Goal: Task Accomplishment & Management: Use online tool/utility

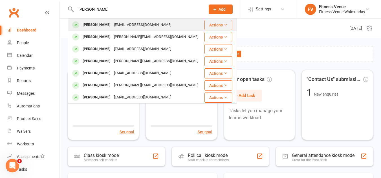
type input "[PERSON_NAME]"
click at [96, 25] on div "[PERSON_NAME]" at bounding box center [96, 25] width 31 height 8
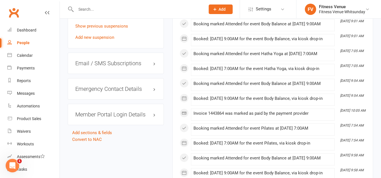
scroll to position [423, 0]
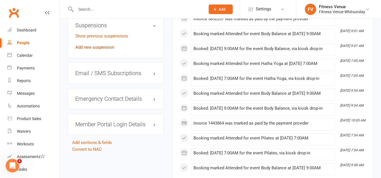
click at [102, 50] on link "Add new suspension" at bounding box center [94, 47] width 39 height 5
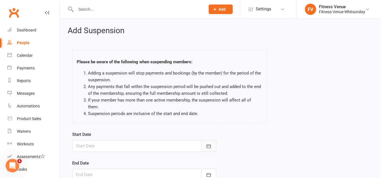
click at [209, 144] on icon "button" at bounding box center [209, 147] width 6 height 6
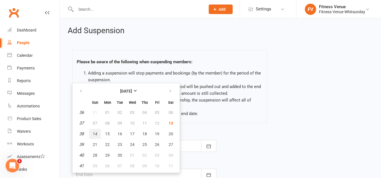
click at [97, 132] on span "14" at bounding box center [95, 134] width 5 height 5
type input "[DATE]"
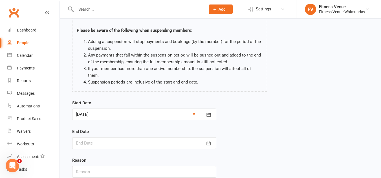
scroll to position [56, 0]
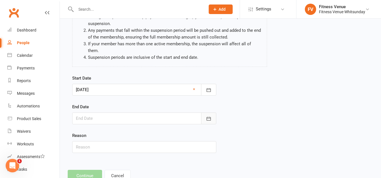
click at [210, 117] on icon "button" at bounding box center [208, 119] width 4 height 4
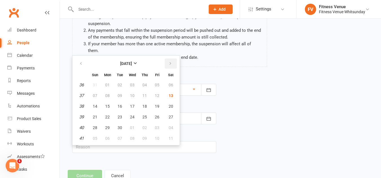
click at [171, 61] on icon "button" at bounding box center [170, 63] width 4 height 5
click at [155, 104] on span "14" at bounding box center [157, 106] width 5 height 5
type input "[DATE]"
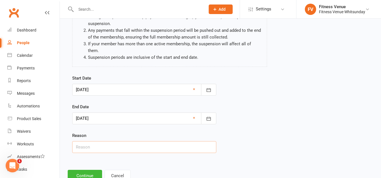
click at [96, 143] on input "text" at bounding box center [144, 147] width 144 height 12
type input "Email request"
click at [88, 170] on button "Continue" at bounding box center [85, 176] width 34 height 12
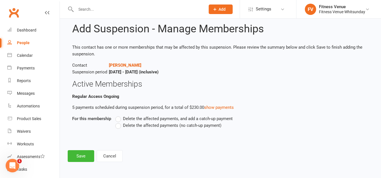
scroll to position [0, 0]
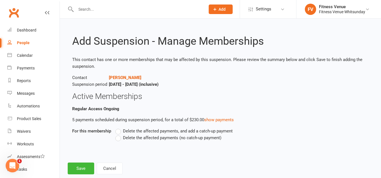
click at [119, 139] on label "Delete the affected payments (no catch-up payment)" at bounding box center [168, 138] width 106 height 7
click at [119, 135] on input "Delete the affected payments (no catch-up payment)" at bounding box center [117, 135] width 4 height 0
click at [77, 167] on button "Save" at bounding box center [81, 169] width 26 height 12
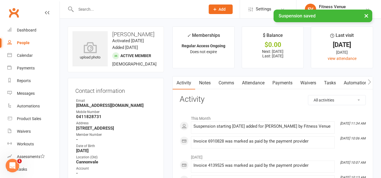
click at [94, 10] on div "× Suspension saved" at bounding box center [186, 10] width 373 height 0
click at [97, 8] on input "text" at bounding box center [137, 9] width 127 height 8
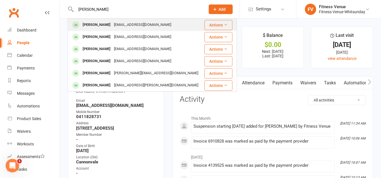
type input "[PERSON_NAME]"
click at [95, 26] on div "[PERSON_NAME]" at bounding box center [96, 25] width 31 height 8
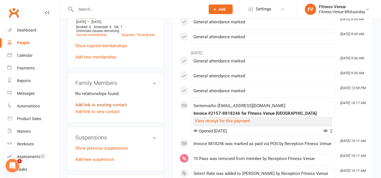
scroll to position [310, 0]
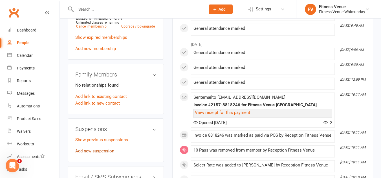
click at [97, 149] on link "Add new suspension" at bounding box center [94, 151] width 39 height 5
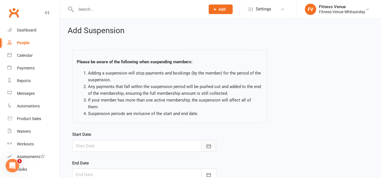
drag, startPoint x: 208, startPoint y: 138, endPoint x: 203, endPoint y: 135, distance: 5.5
click at [207, 144] on icon "button" at bounding box center [209, 147] width 6 height 6
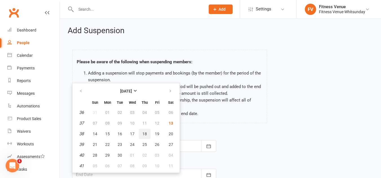
click at [146, 132] on span "18" at bounding box center [144, 134] width 5 height 5
type input "[DATE]"
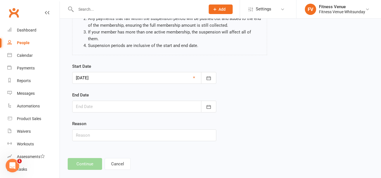
scroll to position [69, 0]
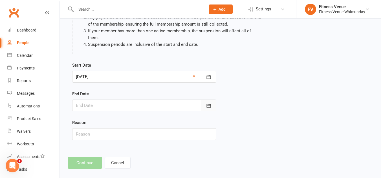
click at [207, 104] on icon "button" at bounding box center [208, 106] width 4 height 4
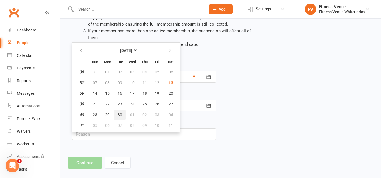
click at [117, 110] on button "30" at bounding box center [120, 115] width 12 height 10
type input "[DATE]"
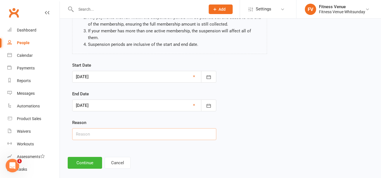
click at [88, 128] on input "text" at bounding box center [144, 134] width 144 height 12
type input "Email request"
click at [81, 157] on button "Continue" at bounding box center [85, 163] width 34 height 12
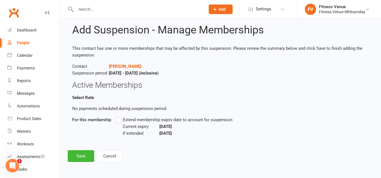
scroll to position [0, 0]
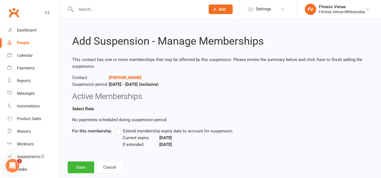
click at [118, 134] on label "Extend membership expiry date to account for suspension" at bounding box center [173, 131] width 117 height 7
click at [118, 128] on input "Extend membership expiry date to account for suspension" at bounding box center [117, 128] width 4 height 0
click at [82, 167] on button "Save" at bounding box center [81, 168] width 26 height 12
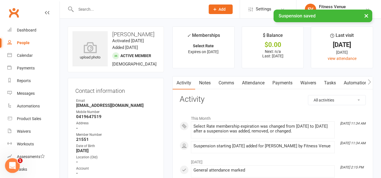
click at [15, 161] on div "Open Intercom Messenger" at bounding box center [11, 165] width 19 height 19
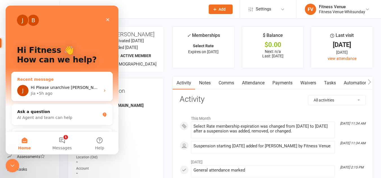
click at [57, 93] on div "Jia • 5h ago" at bounding box center [65, 94] width 69 height 6
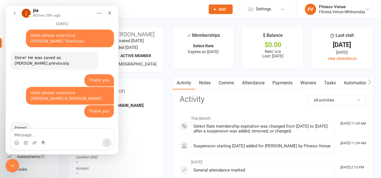
scroll to position [474, 0]
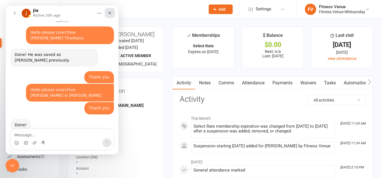
click at [109, 15] on div "Close" at bounding box center [110, 13] width 10 height 10
